Goal: Find specific page/section: Find specific page/section

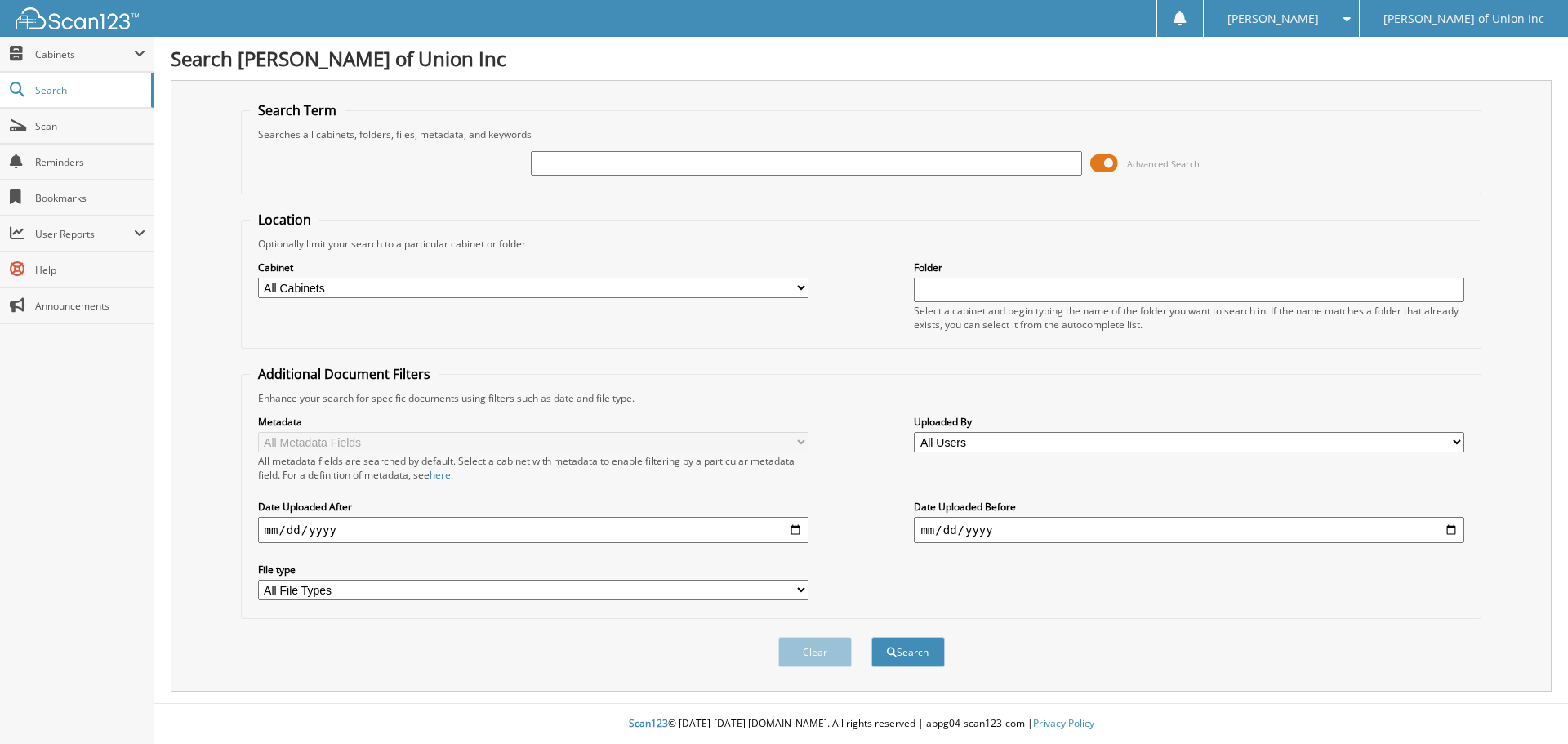
click at [655, 162] on input "text" at bounding box center [806, 163] width 551 height 24
type input "686353"
click at [528, 289] on select "All Cabinets ACCOUNTS PAYABLE CAR DEALS CASHIER REPORTS EMPLOYEE HANDBOOK FORMS…" at bounding box center [533, 288] width 551 height 21
select select "1850"
click at [258, 277] on select "All Cabinets ACCOUNTS PAYABLE CAR DEALS CASHIER REPORTS EMPLOYEE HANDBOOK FORMS…" at bounding box center [533, 288] width 551 height 21
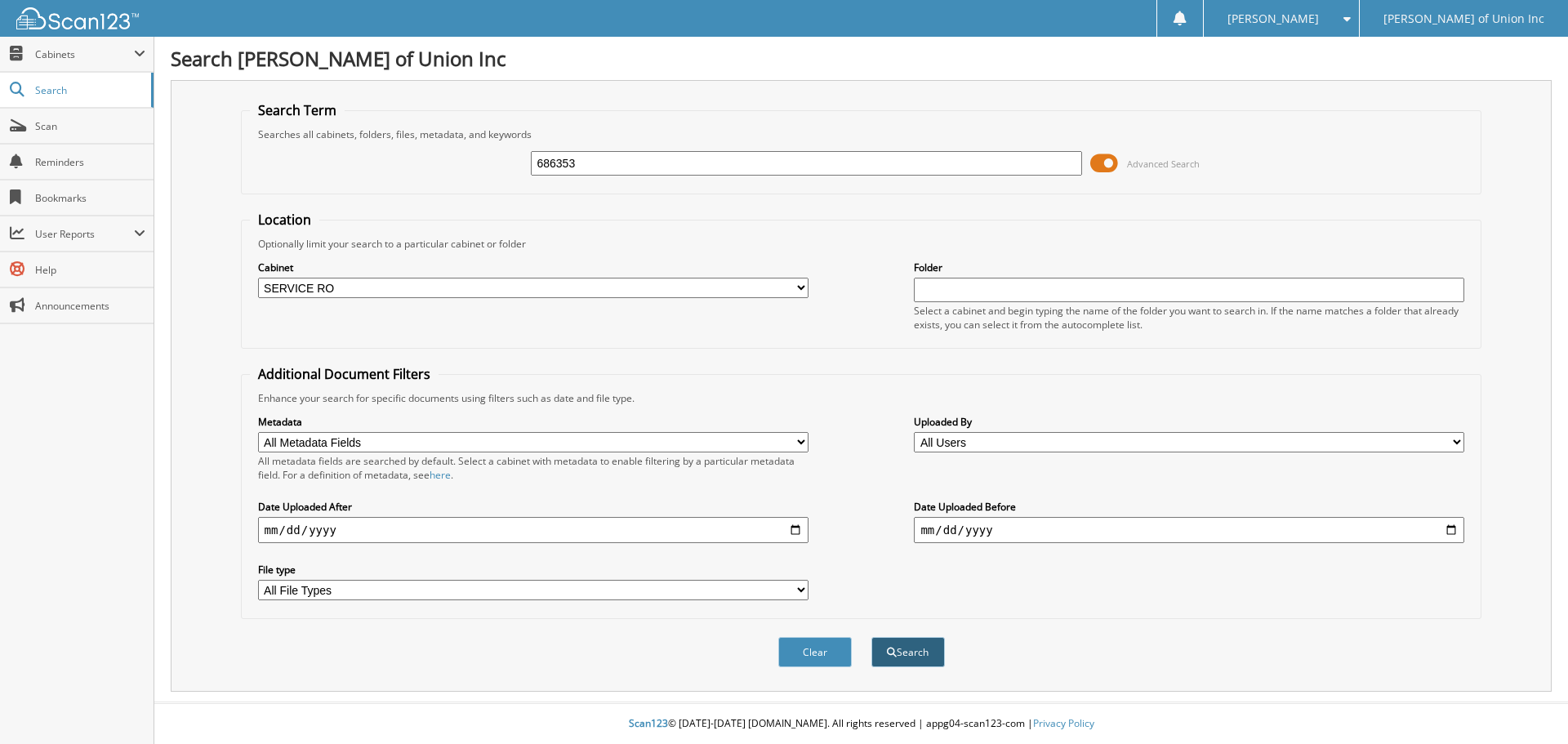
click at [896, 653] on button "Search" at bounding box center [908, 651] width 73 height 30
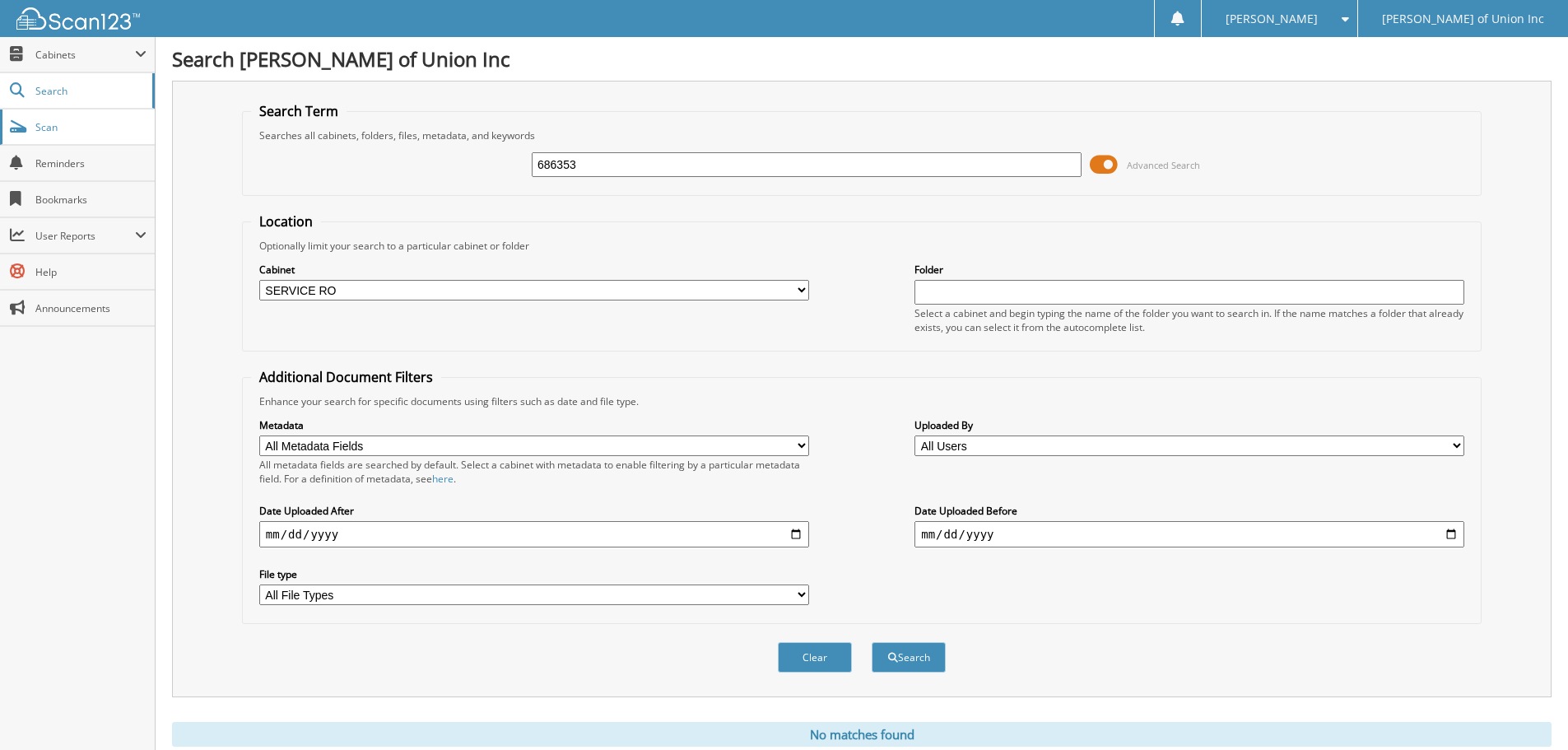
click at [62, 130] on span "Scan" at bounding box center [91, 127] width 111 height 14
